Goal: Task Accomplishment & Management: Manage account settings

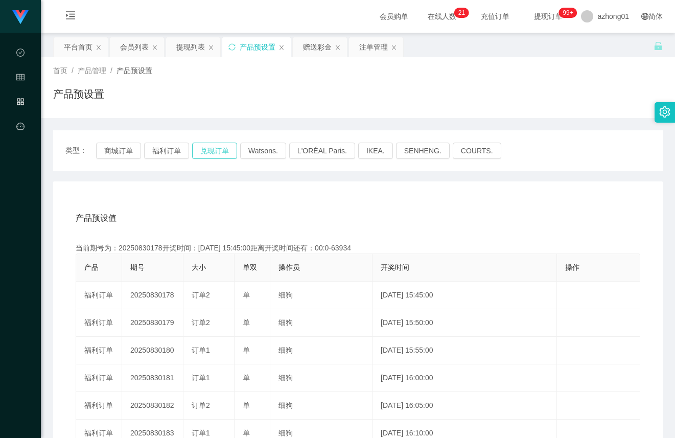
click at [202, 152] on button "兑现订单" at bounding box center [214, 151] width 45 height 16
click at [144, 46] on div "会员列表" at bounding box center [134, 46] width 29 height 19
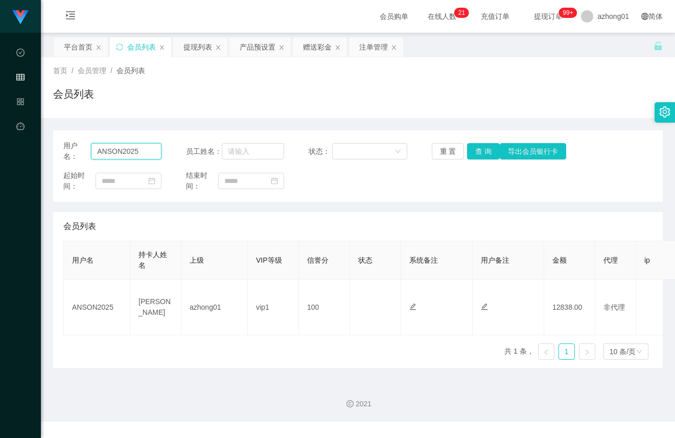
click at [154, 144] on input "ANSON2025" at bounding box center [126, 151] width 71 height 16
click at [469, 148] on button "查 询" at bounding box center [483, 151] width 33 height 16
click at [376, 52] on div "注单管理" at bounding box center [373, 46] width 29 height 19
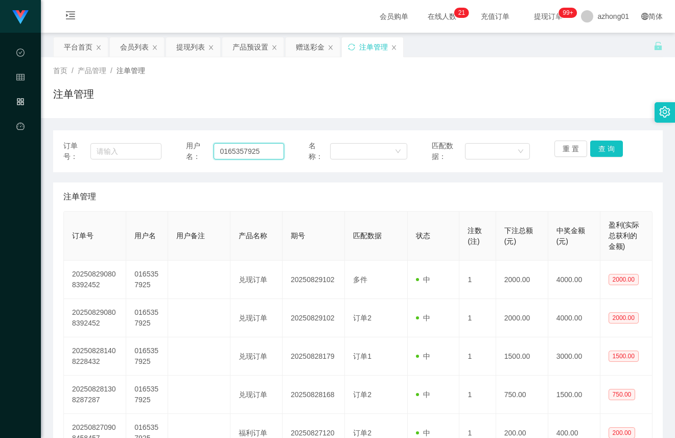
click at [229, 154] on input "0165357925" at bounding box center [249, 151] width 71 height 16
paste input "ANSON20"
type input "ANSON2025"
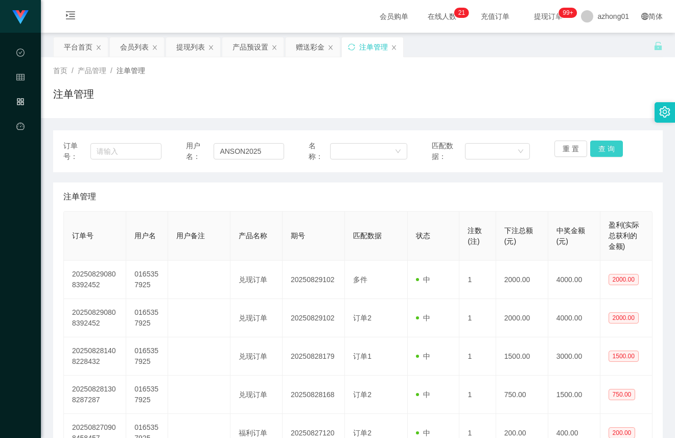
click at [601, 153] on button "查 询" at bounding box center [607, 149] width 33 height 16
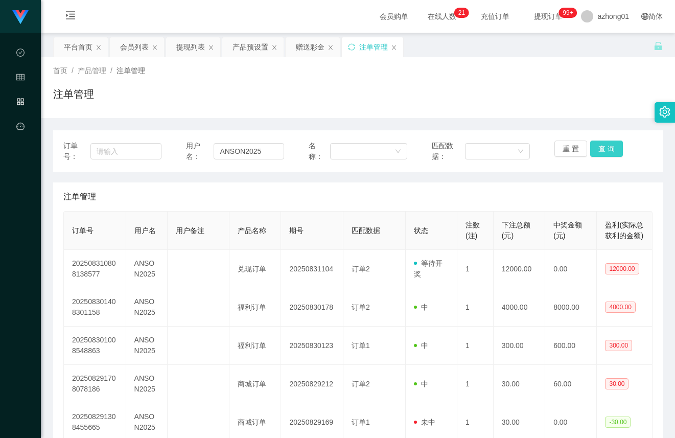
click at [601, 152] on button "查 询" at bounding box center [607, 149] width 33 height 16
click at [592, 149] on button "查 询" at bounding box center [607, 149] width 33 height 16
click at [240, 155] on input "ANSON2025" at bounding box center [249, 151] width 71 height 16
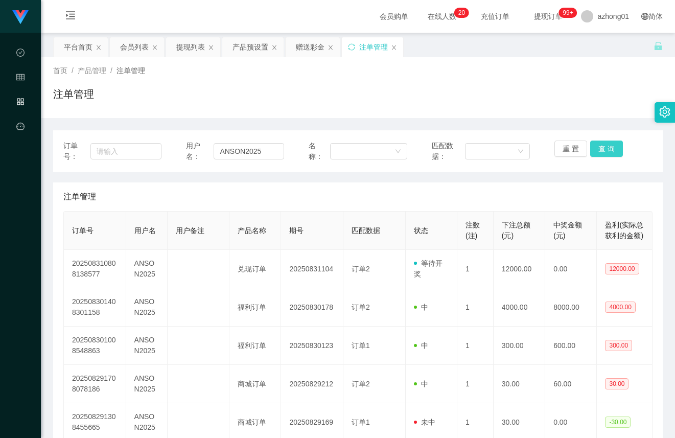
click at [607, 145] on button "查 询" at bounding box center [607, 149] width 33 height 16
click at [607, 145] on div "重 置 查 询" at bounding box center [604, 151] width 98 height 21
click at [607, 145] on button "查 询" at bounding box center [613, 149] width 44 height 16
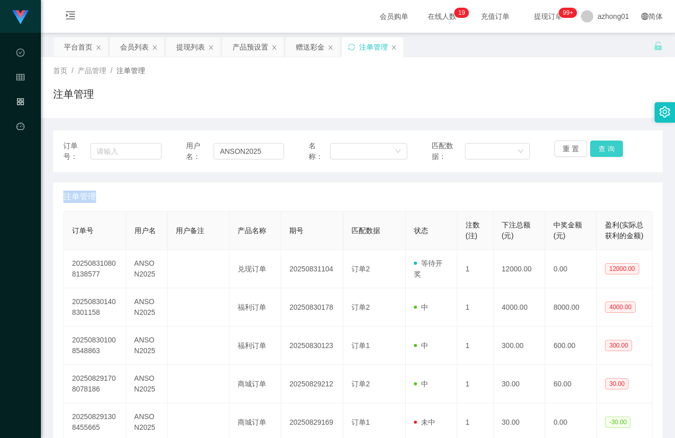
click at [612, 154] on button "查 询" at bounding box center [607, 149] width 33 height 16
click at [238, 156] on input "ANSON2025" at bounding box center [249, 151] width 71 height 16
click at [141, 51] on div "会员列表" at bounding box center [134, 46] width 29 height 19
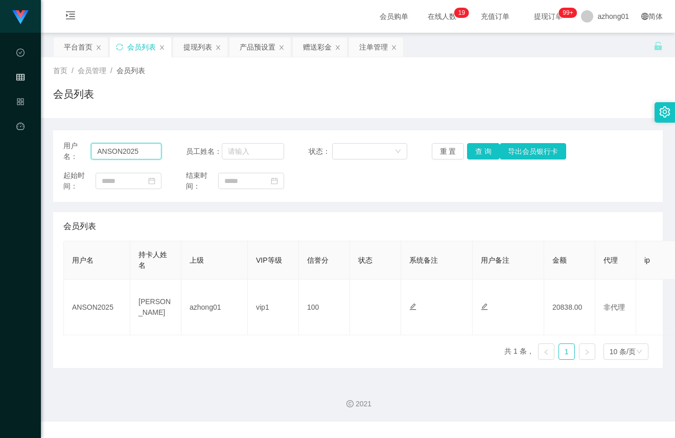
click at [156, 149] on input "ANSON2025" at bounding box center [126, 151] width 71 height 16
click at [477, 154] on button "查 询" at bounding box center [483, 151] width 33 height 16
